Goal: Complete application form

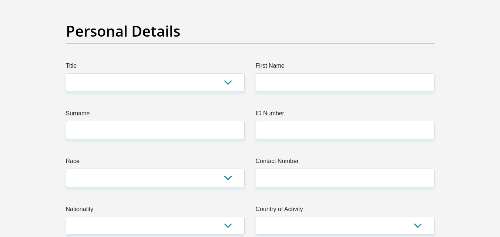
scroll to position [74, 0]
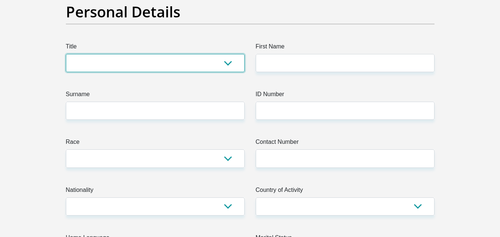
click at [226, 72] on select "Mr Ms Mrs Dr [PERSON_NAME]" at bounding box center [155, 63] width 179 height 18
select select "Ms"
click at [72, 72] on select "Mr Ms Mrs Dr Other" at bounding box center [155, 63] width 179 height 18
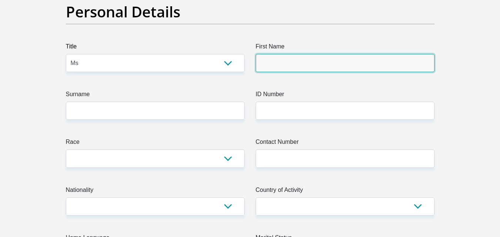
click at [279, 72] on input "First Name" at bounding box center [345, 63] width 179 height 18
type input "Irene"
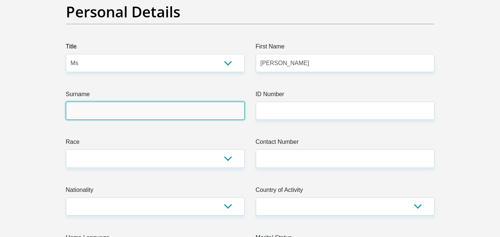
type input "Pretorius"
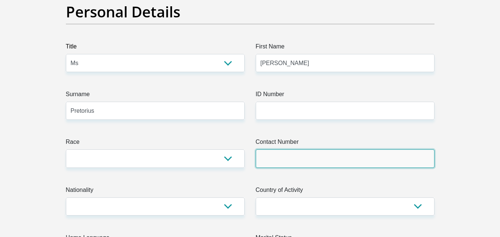
type input "0799911610"
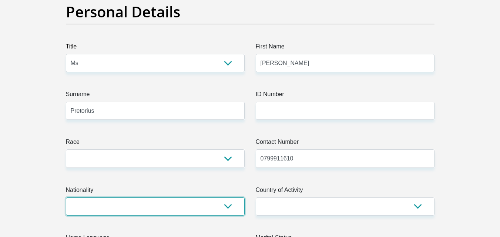
select select "ZAF"
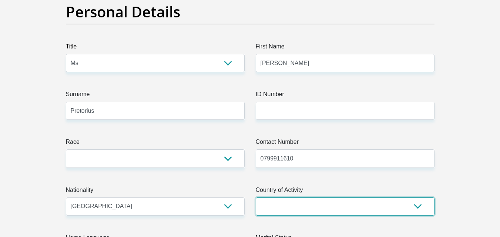
select select "ZAF"
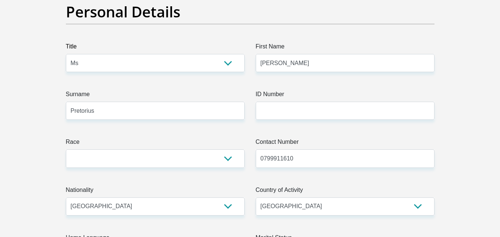
type input "17 Van Der Stel Street"
type input "Lamberts Bay"
type input "8130"
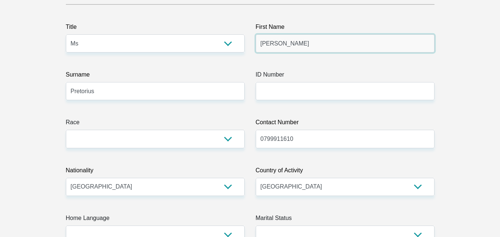
scroll to position [111, 0]
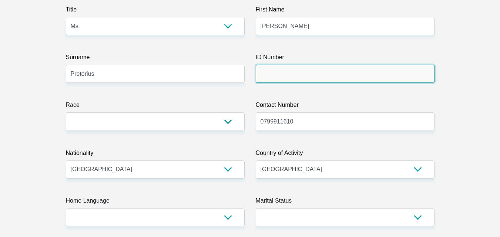
click at [256, 83] on input "ID Number" at bounding box center [345, 74] width 179 height 18
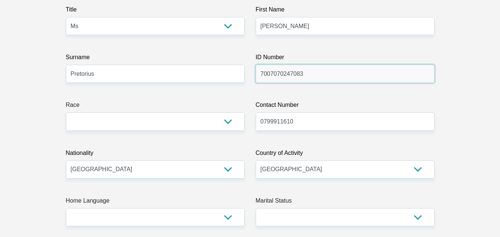
type input "7007070247083"
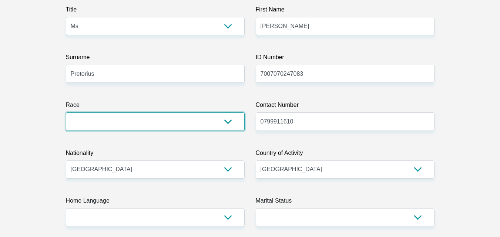
click at [166, 131] on select "Black Coloured Indian White Other" at bounding box center [155, 122] width 179 height 18
select select "4"
click at [72, 131] on select "Black Coloured Indian White Other" at bounding box center [155, 122] width 179 height 18
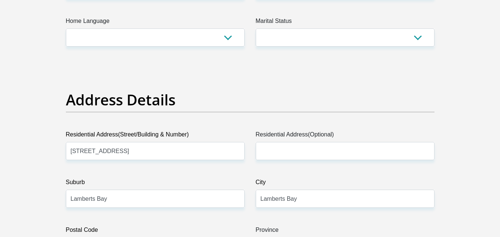
scroll to position [296, 0]
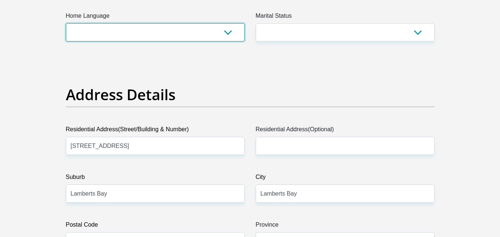
click at [228, 41] on select "Afrikaans English Sepedi South Ndebele Southern Sotho Swati Tsonga Tswana Venda…" at bounding box center [155, 32] width 179 height 18
select select "afr"
click at [72, 41] on select "Afrikaans English Sepedi South Ndebele Southern Sotho Swati Tsonga Tswana Venda…" at bounding box center [155, 32] width 179 height 18
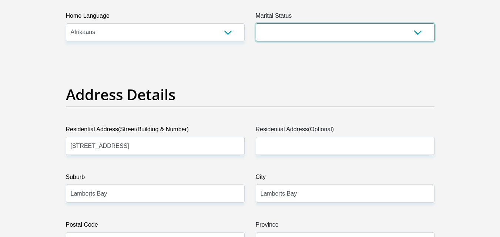
click at [414, 41] on select "Married ANC Single Divorced Widowed Married COP or Customary Law" at bounding box center [345, 32] width 179 height 18
select select "2"
click at [256, 41] on select "Married ANC Single Divorced Widowed Married COP or Customary Law" at bounding box center [345, 32] width 179 height 18
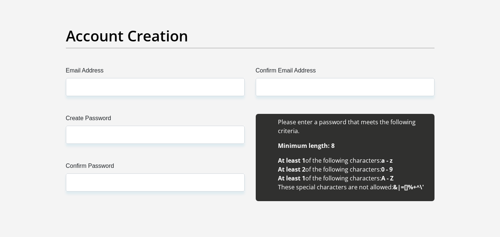
scroll to position [629, 0]
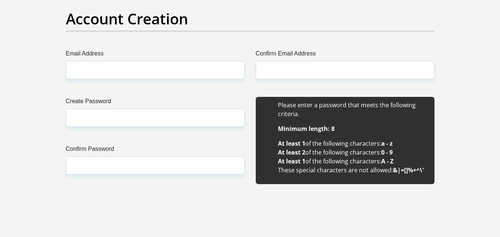
select select "5"
select select "Owned"
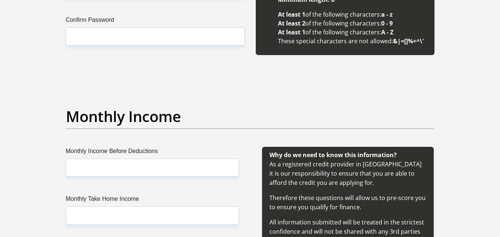
scroll to position [814, 0]
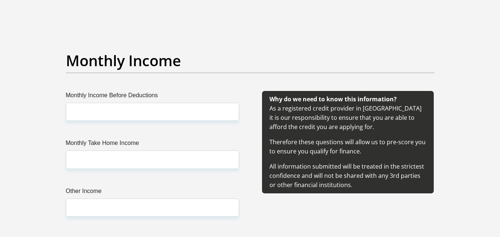
type input "lambertsoffice7@gmail.com"
type input "0799911610"
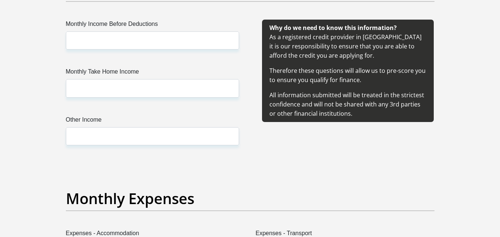
scroll to position [888, 0]
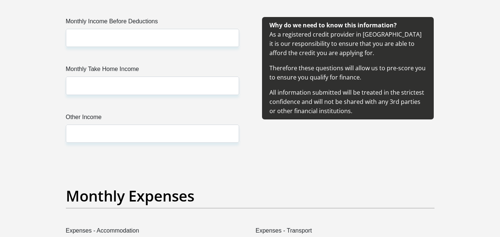
type input "Tanya0707"
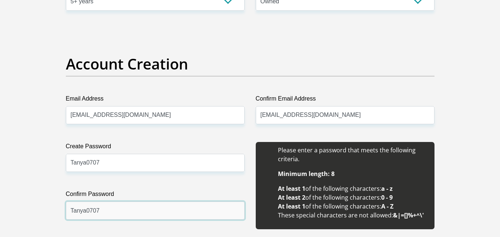
scroll to position [590, 0]
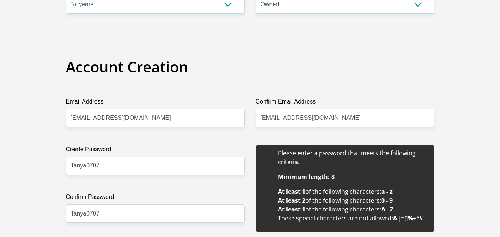
select select "Western Cape"
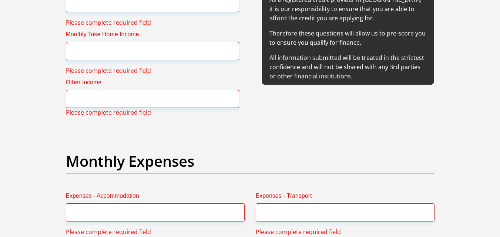
scroll to position [1108, 0]
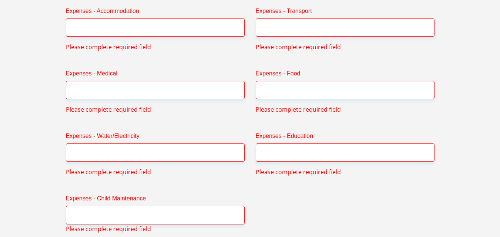
type input "45000.00"
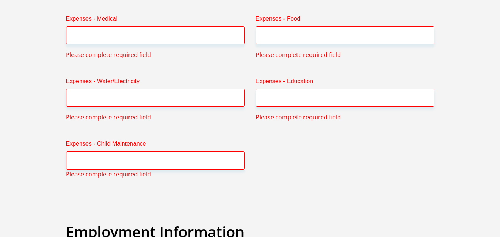
scroll to position [1164, 0]
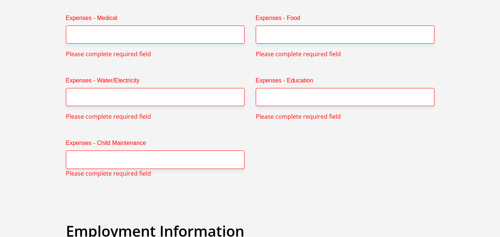
type input "34000.00"
type input "3500.00"
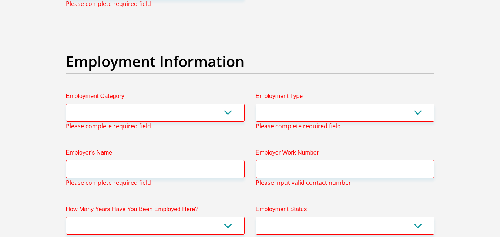
type input "1000.00"
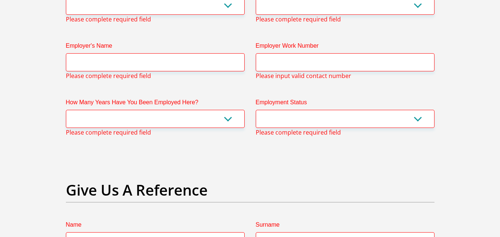
scroll to position [1444, 0]
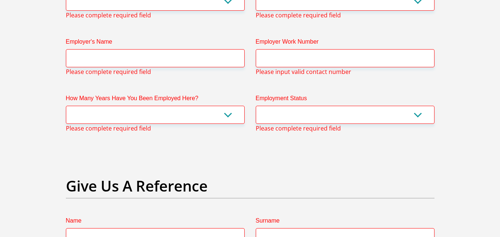
type input "4500.00"
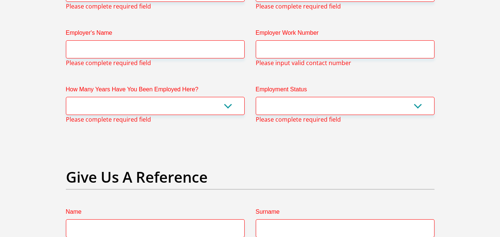
type input "0.00"
type input "3000.00"
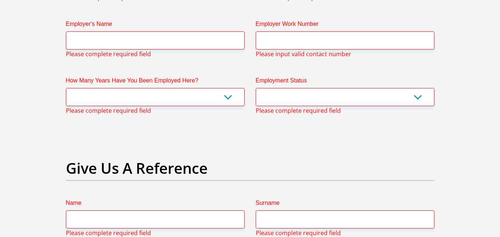
type input "100.00"
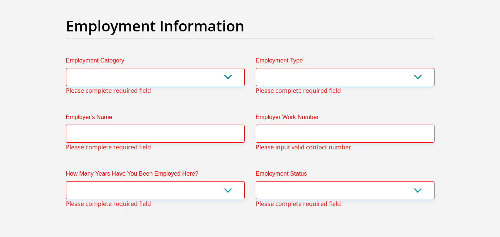
scroll to position [1333, 0]
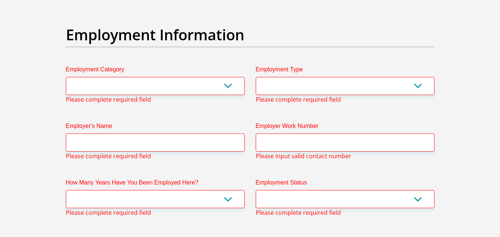
type input "0.00"
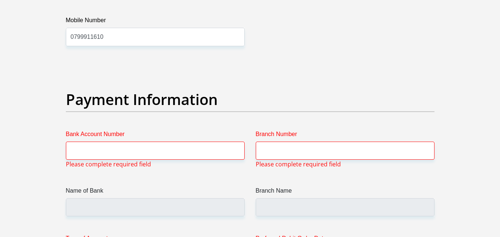
scroll to position [1667, 0]
type input "1500.00"
select select "9"
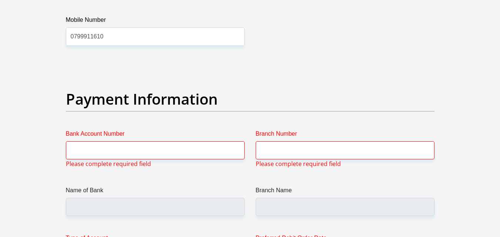
select select "Manager"
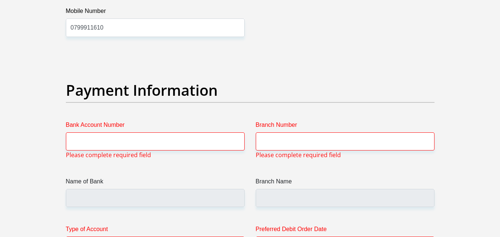
type input "UltimaTuliInvestmentsPtyLtd"
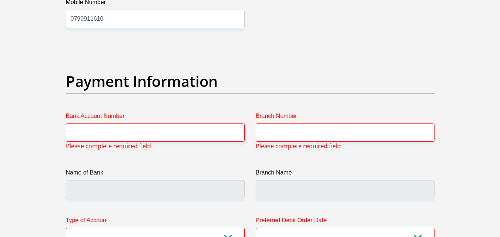
scroll to position [1683, 0]
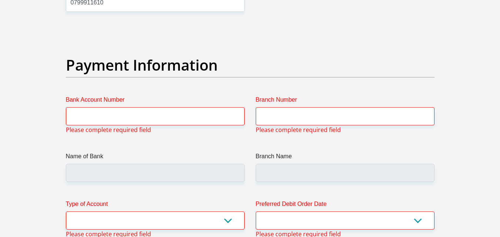
drag, startPoint x: 302, startPoint y: 165, endPoint x: 258, endPoint y: 164, distance: 43.7
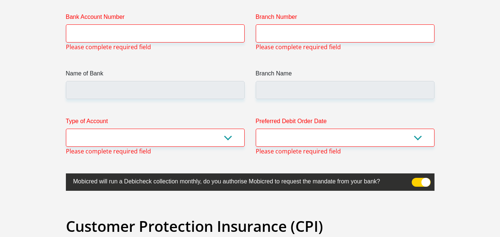
scroll to position [1794, 0]
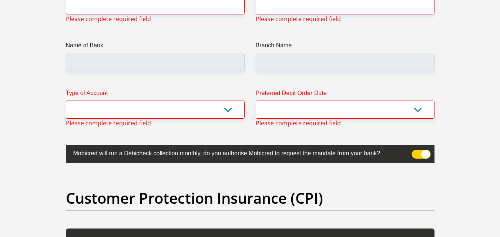
type input "0763952530"
select select "60"
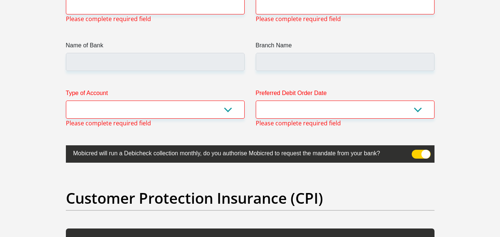
select select "1"
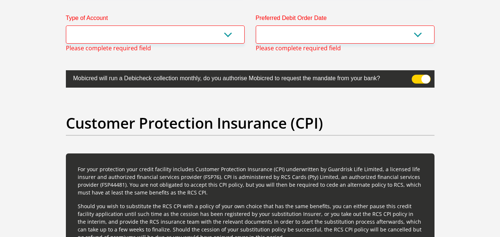
scroll to position [1905, 0]
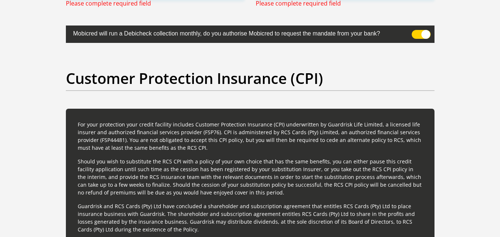
type input "Tanya"
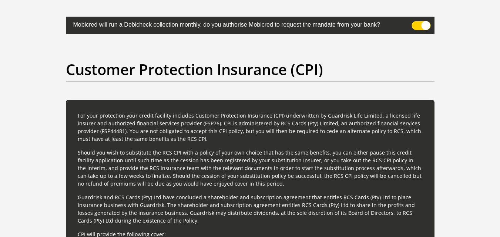
type input "Kriegler"
type input "0"
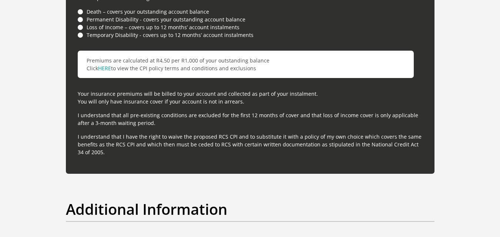
scroll to position [2164, 0]
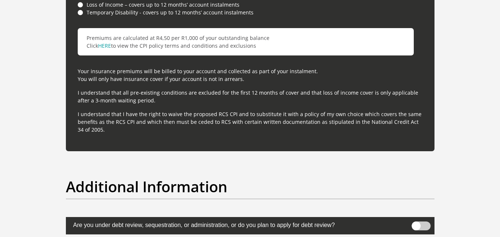
type input "0849563385"
type input "10075850573"
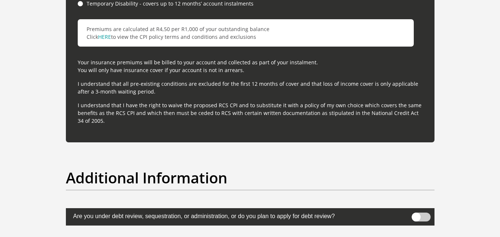
type input "051001"
type input "STANDARD BANK"
type input "STANDARD BANK SOUTH AFRICA"
select select "CUR"
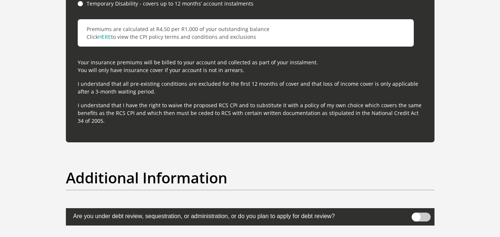
select select "7"
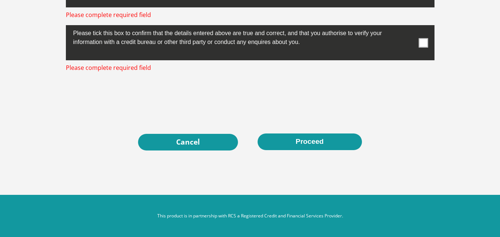
scroll to position [2904, 0]
click at [419, 47] on span at bounding box center [423, 42] width 9 height 9
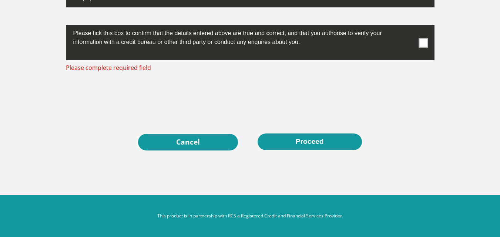
click at [409, 27] on input "checkbox" at bounding box center [409, 27] width 0 height 0
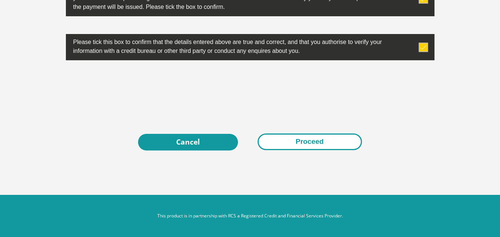
click at [319, 150] on button "Proceed" at bounding box center [310, 142] width 104 height 17
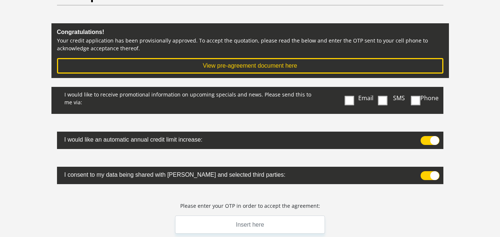
scroll to position [74, 0]
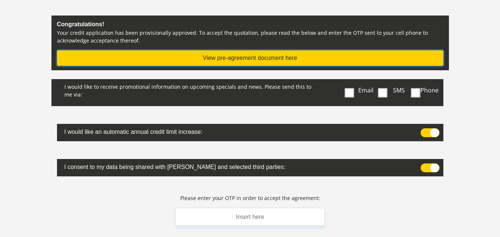
click at [281, 66] on button "View pre-agreement document here" at bounding box center [250, 58] width 386 height 16
